Goal: Information Seeking & Learning: Learn about a topic

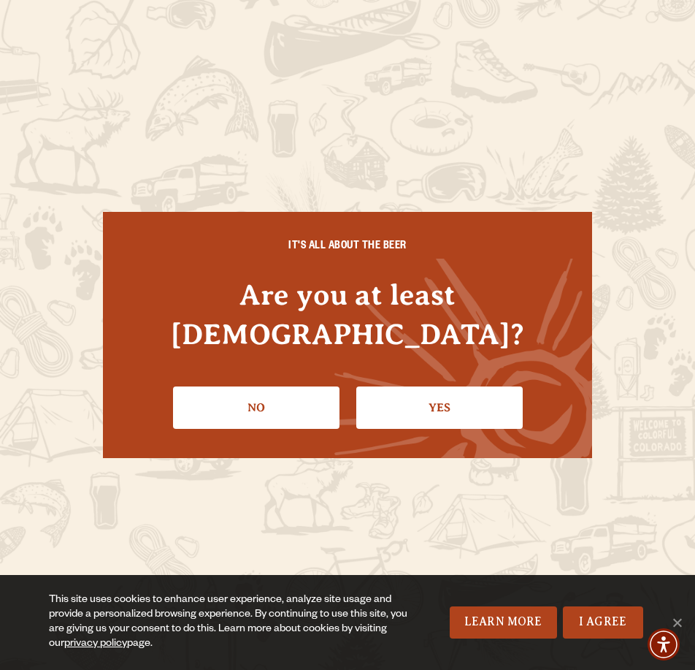
click at [442, 392] on link "Yes" at bounding box center [439, 407] width 167 height 42
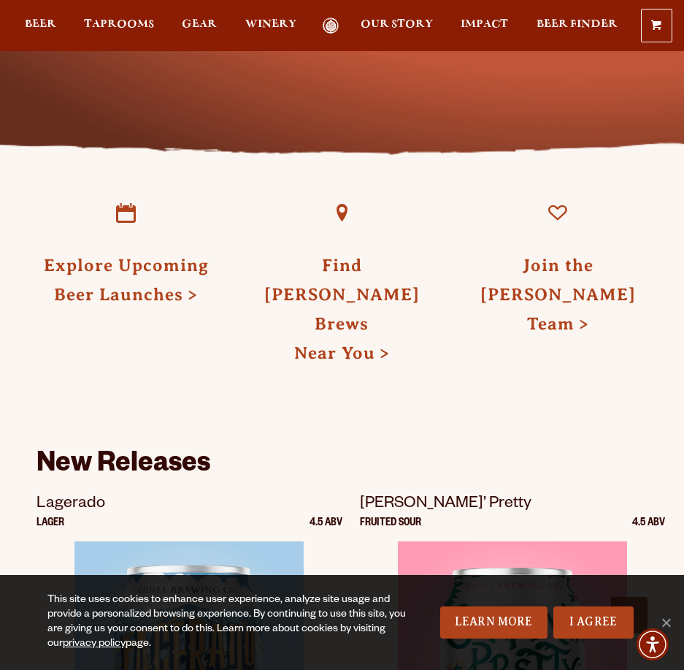
scroll to position [584, 0]
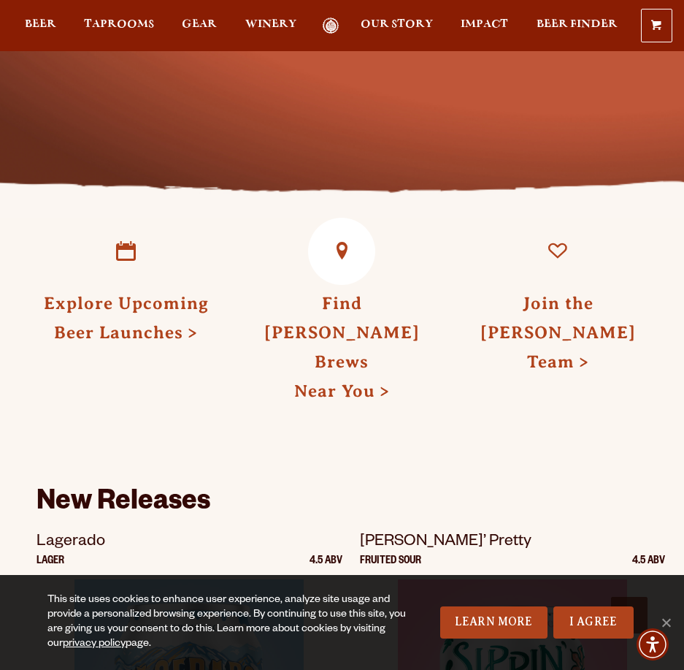
click at [342, 317] on h3 "Find Odell Brews Near You" at bounding box center [343, 344] width 180 height 118
click at [337, 300] on link "Find Odell Brews Near You" at bounding box center [342, 347] width 156 height 107
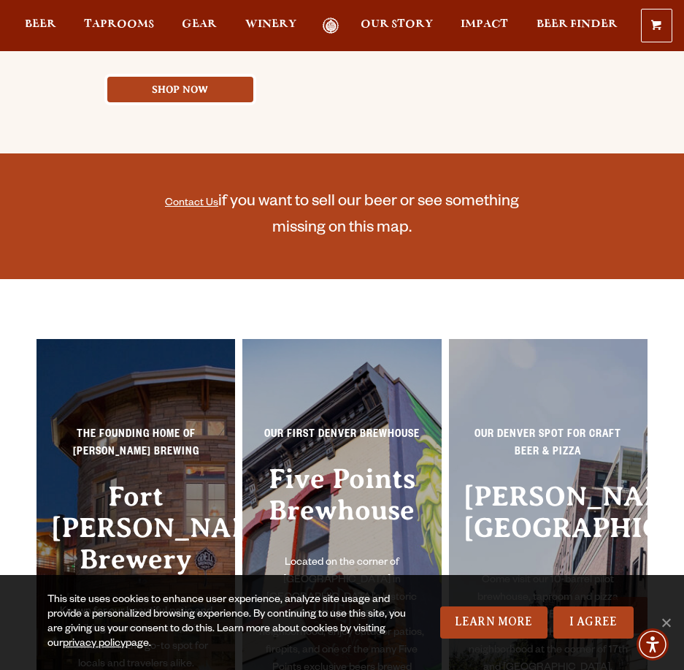
scroll to position [949, 0]
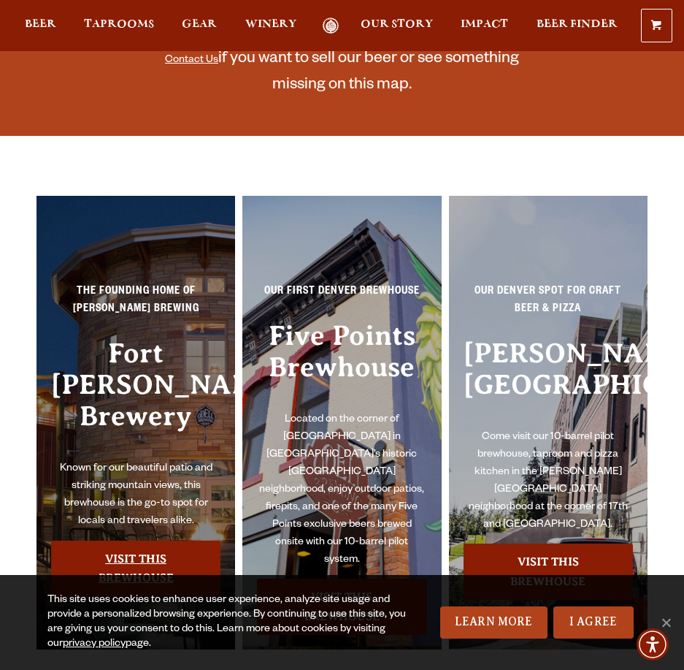
click at [177, 540] on link "Visit this Brewhouse" at bounding box center [135, 568] width 169 height 56
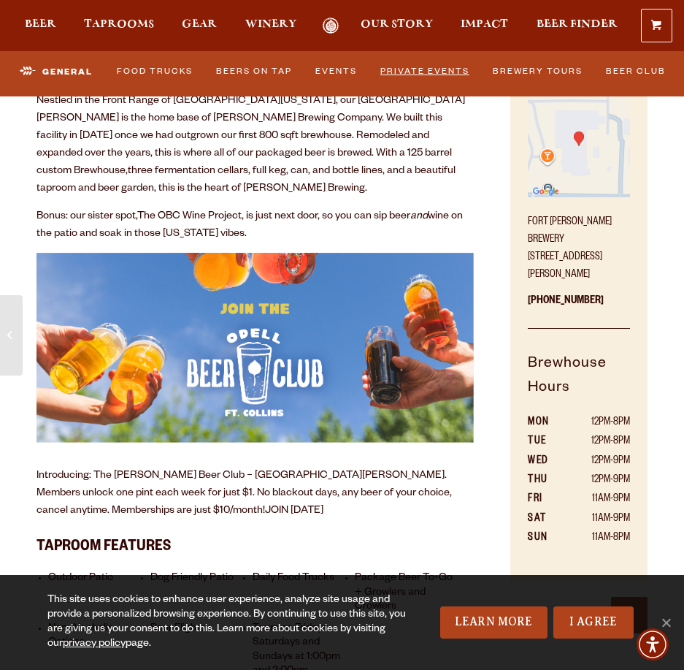
scroll to position [365, 0]
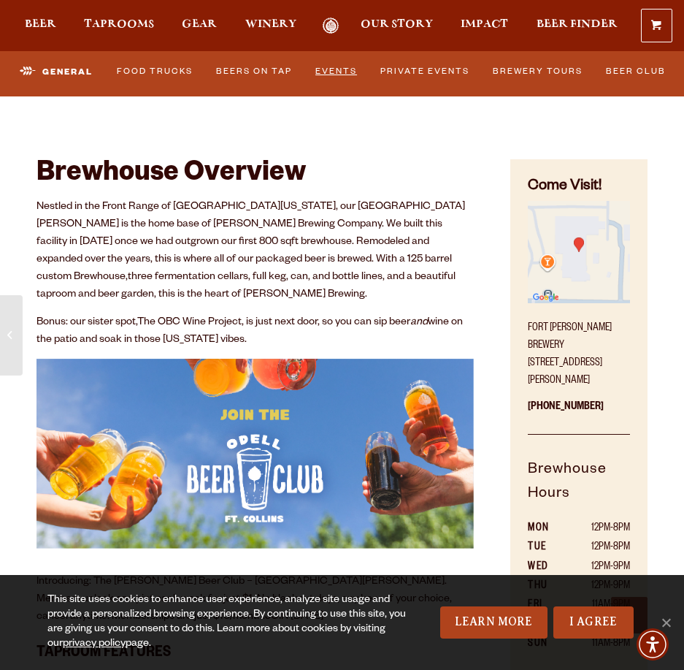
click at [348, 72] on link "Events" at bounding box center [336, 72] width 51 height 31
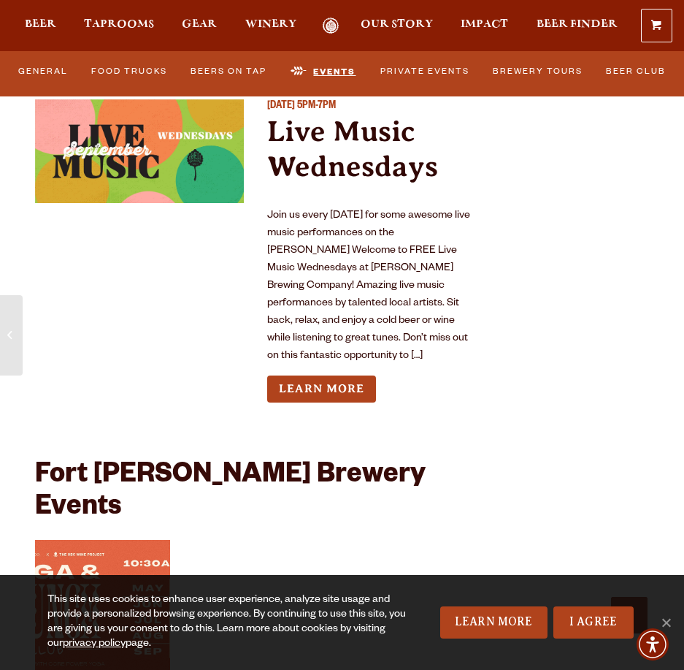
scroll to position [6730, 0]
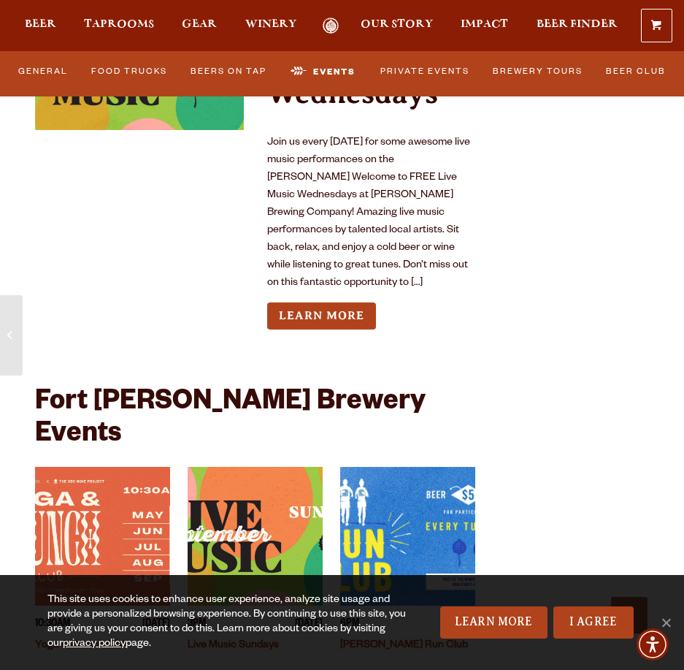
click at [87, 388] on div "Fort Collins Brewery Events" at bounding box center [255, 427] width 440 height 79
click at [142, 617] on span "[DATE]" at bounding box center [156, 624] width 28 height 15
click at [80, 640] on link "Yoga & Brunch Club" at bounding box center [81, 646] width 93 height 12
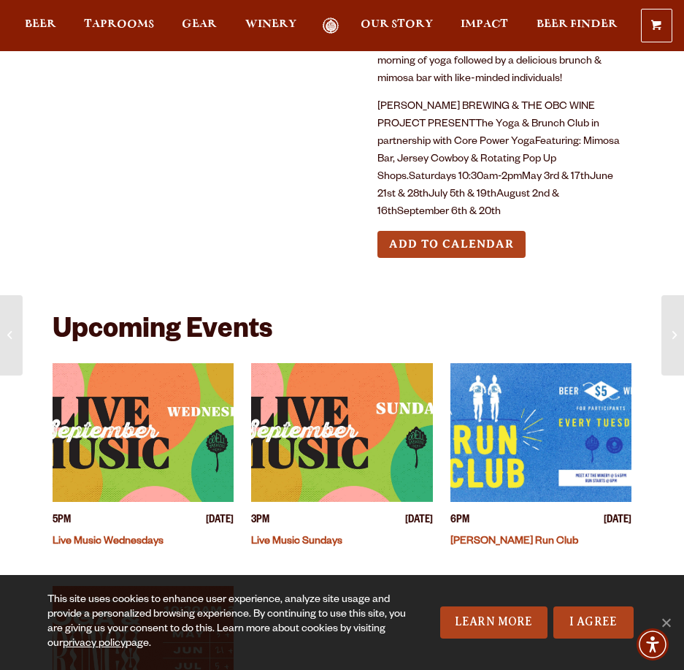
scroll to position [292, 0]
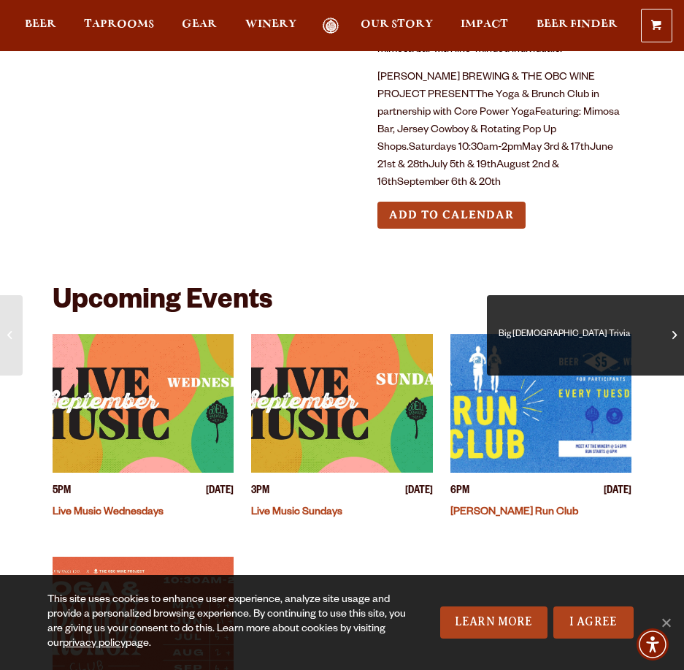
click at [666, 346] on span "Big Gay Trivia" at bounding box center [585, 335] width 175 height 58
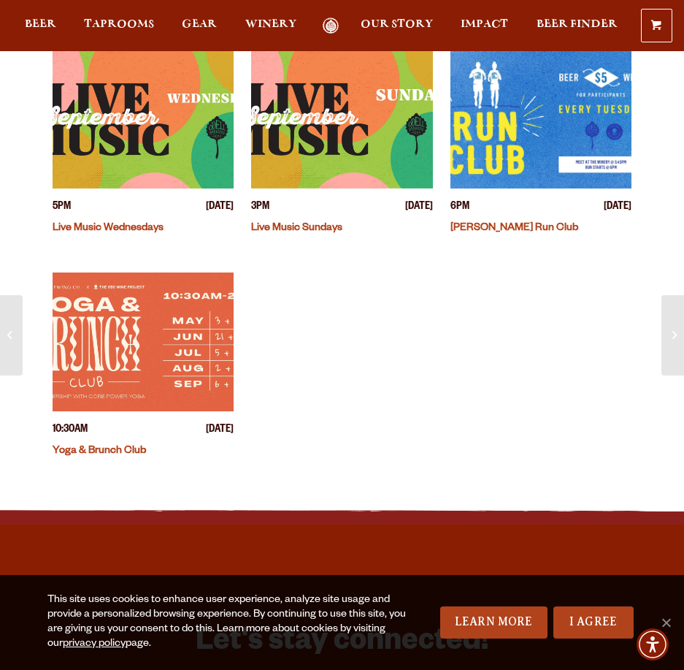
scroll to position [584, 0]
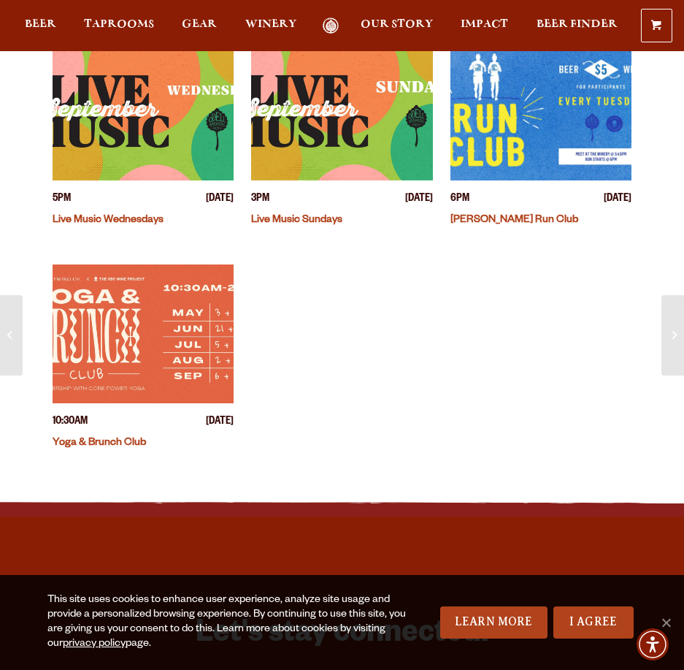
click at [123, 437] on link "Yoga & Brunch Club" at bounding box center [99, 443] width 93 height 12
